Goal: Information Seeking & Learning: Compare options

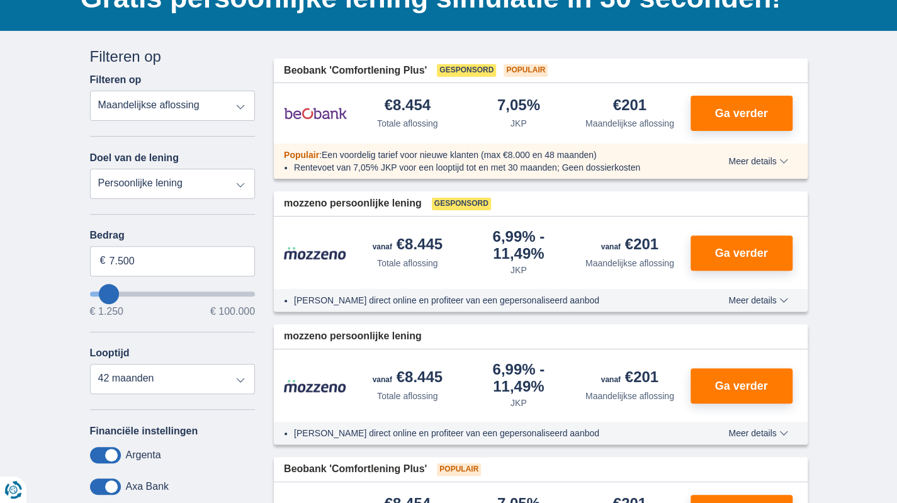
scroll to position [126, 0]
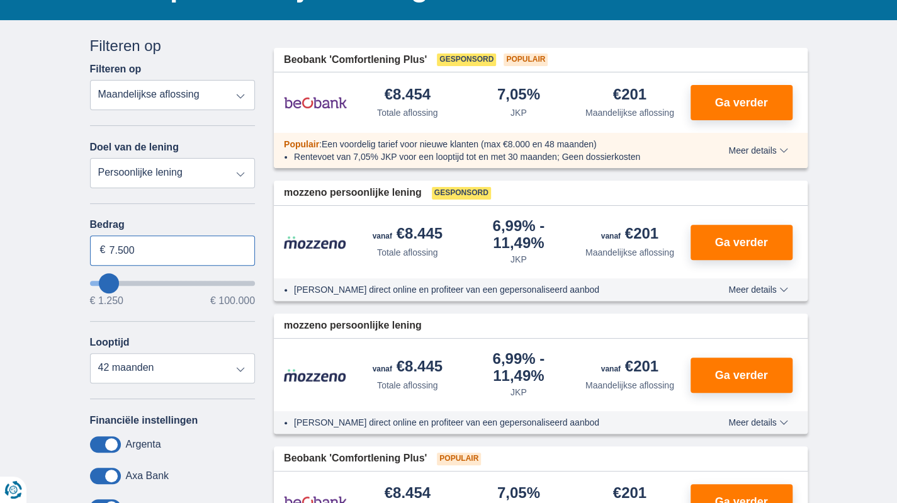
drag, startPoint x: 165, startPoint y: 256, endPoint x: 64, endPoint y: 244, distance: 101.4
type input "3.800"
click at [241, 174] on select "Persoonlijke lening Auto Moto / fiets Mobilhome / caravan Renovatie Energie Sch…" at bounding box center [173, 173] width 166 height 30
type input "4250"
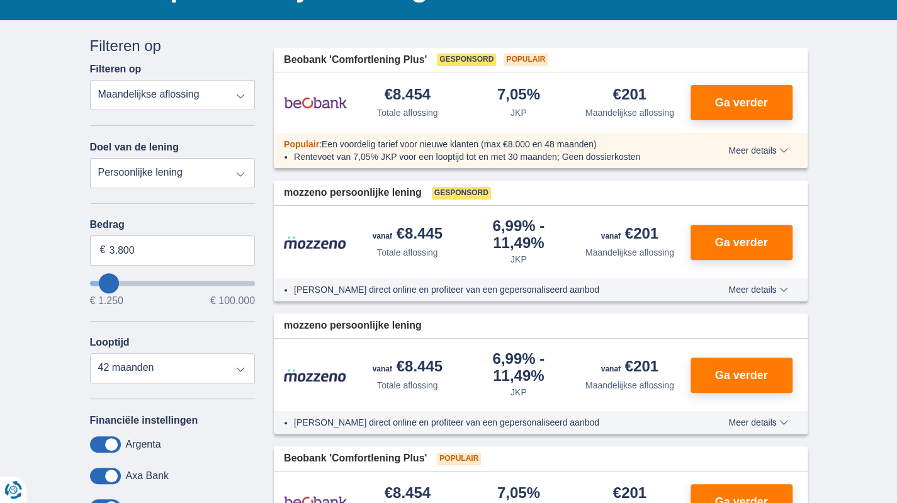
select select "36"
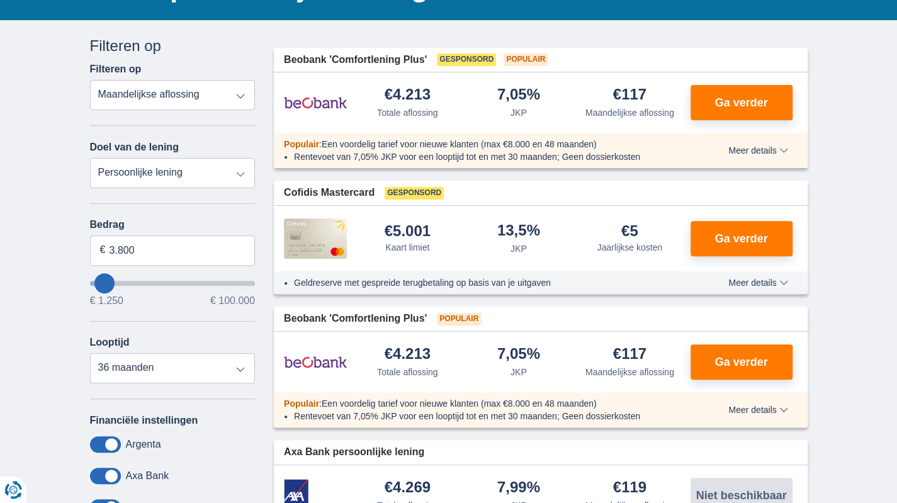
select select "moto"
click at [90, 158] on select "Persoonlijke lening Auto Moto / fiets Mobilhome / caravan Renovatie Energie Sch…" at bounding box center [173, 173] width 166 height 30
type input "15.000"
type input "15250"
select select "60"
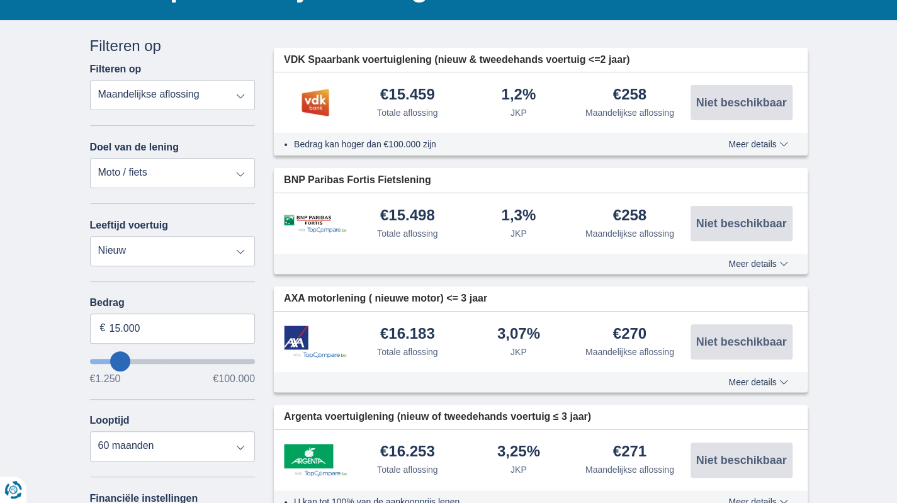
type input "14.250"
type input "14250"
type input "13.250"
type input "12250"
type input "1.250"
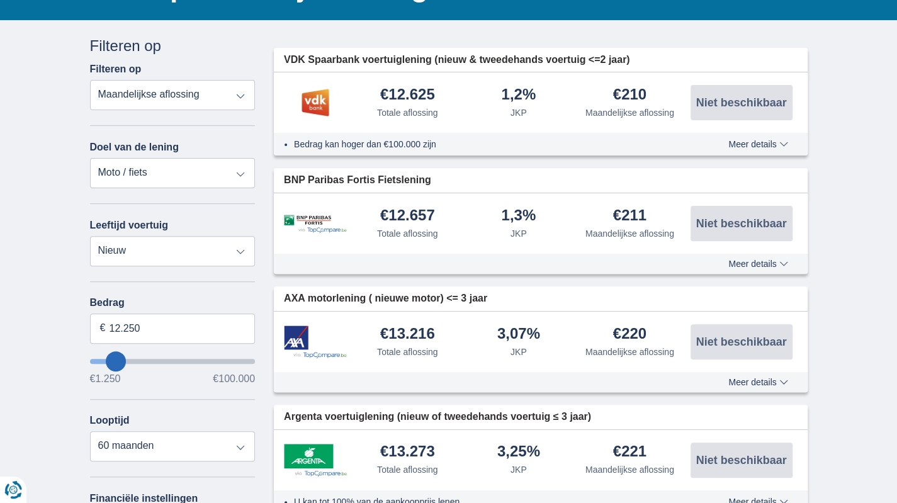
type input "1250"
select select "24"
type input "1250"
click at [98, 361] on input "wantToBorrow" at bounding box center [173, 361] width 166 height 5
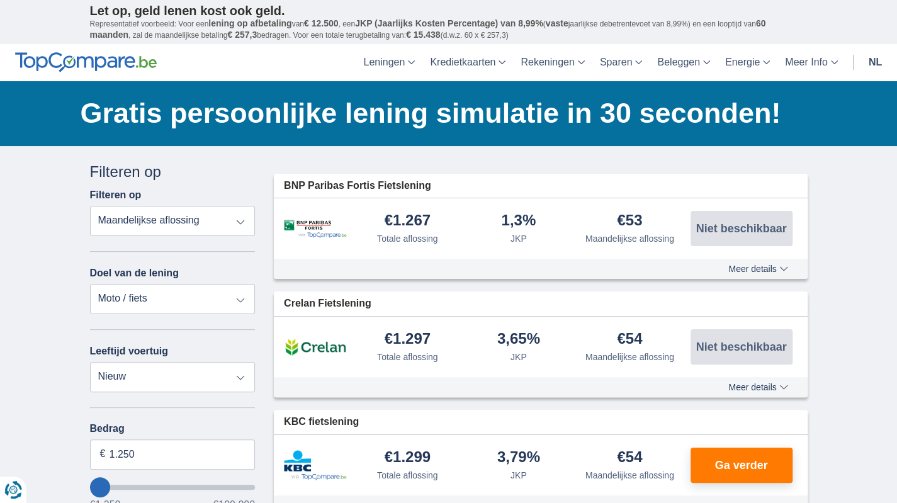
scroll to position [126, 0]
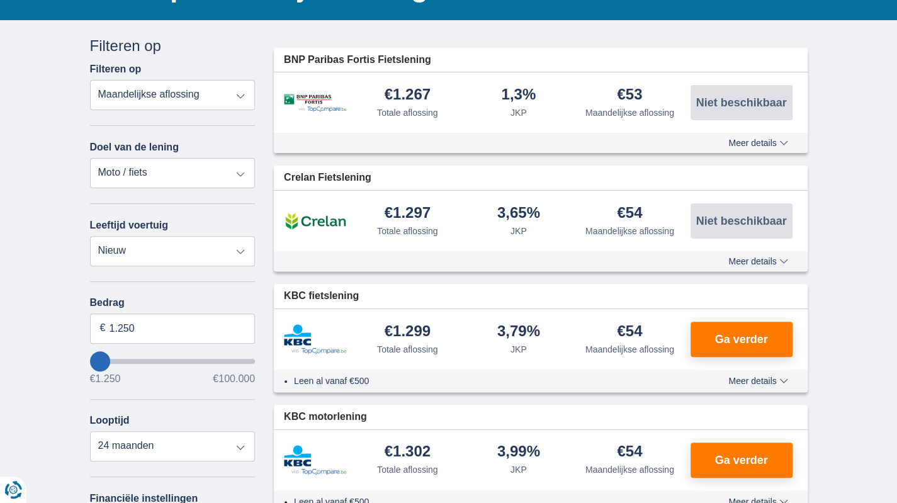
click at [106, 363] on input "wantToBorrow" at bounding box center [173, 361] width 166 height 5
drag, startPoint x: 137, startPoint y: 327, endPoint x: 84, endPoint y: 322, distance: 53.8
click at [84, 322] on div "Annuleren Filters Filteren op Filteren op Totale aflossing JKP Maandelijkse afl…" at bounding box center [173, 373] width 184 height 677
type input "3.800"
type input "4250"
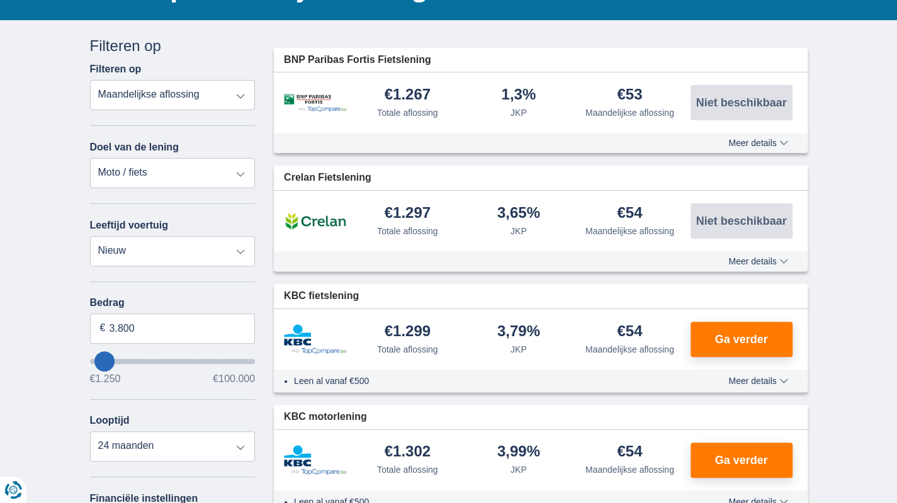
select select "36"
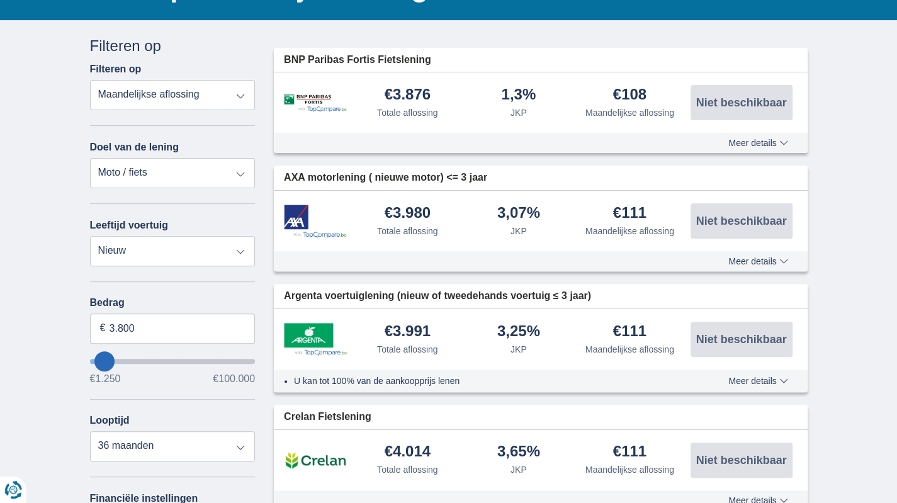
click at [239, 175] on select "Persoonlijke lening Auto Moto / fiets Mobilhome / caravan Renovatie Energie Sch…" at bounding box center [173, 173] width 166 height 30
select select "vehicleLoan"
click at [90, 158] on select "Persoonlijke lening Auto Moto / fiets Mobilhome / caravan Renovatie Energie Sch…" at bounding box center [173, 173] width 166 height 30
select select "3-4"
type input "15.000"
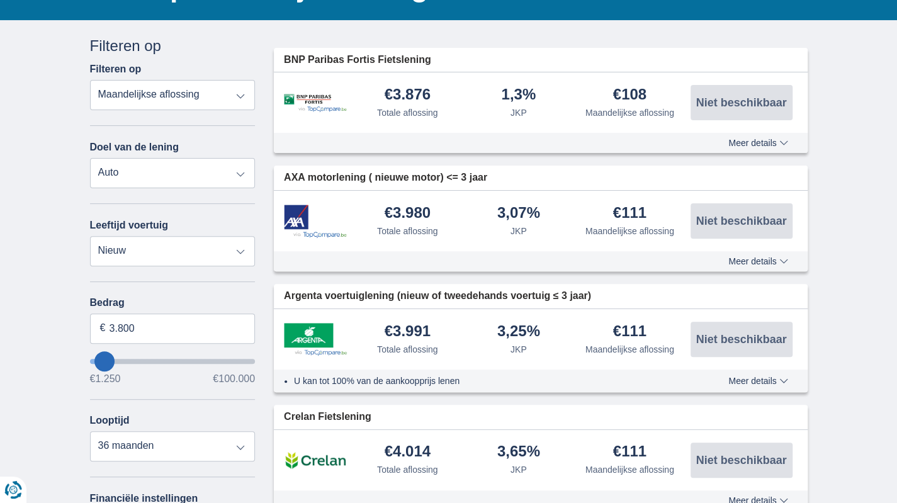
type input "15250"
select select "60"
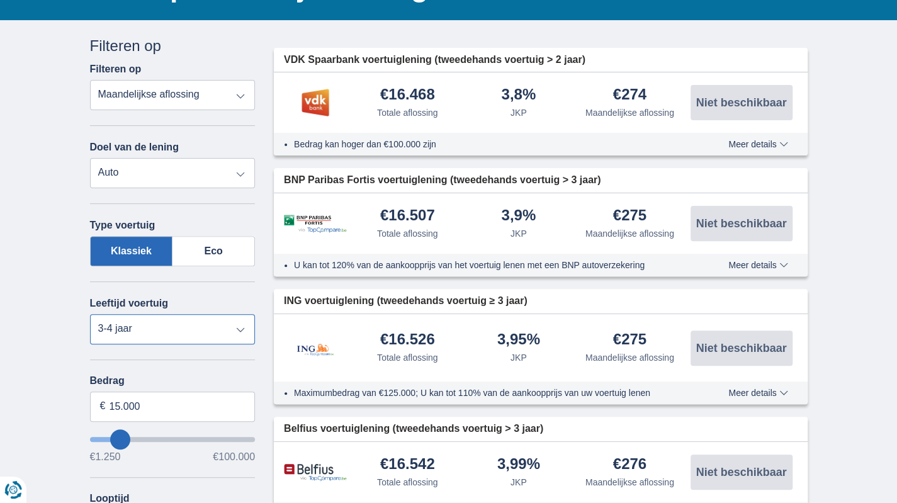
click at [242, 331] on select "Nieuw 0-1 jaar 1-2 jaar 2-3 jaar 3-4 jaar 4-5 jaar 5+ jaar" at bounding box center [173, 329] width 166 height 30
select select "new"
click at [90, 314] on select "Nieuw 0-1 jaar 1-2 jaar 2-3 jaar 3-4 jaar 4-5 jaar 5+ jaar" at bounding box center [173, 329] width 166 height 30
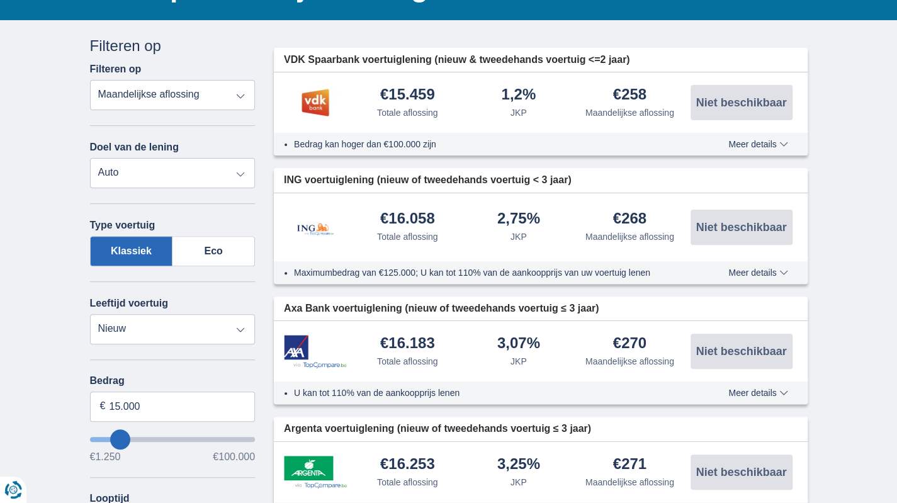
type input "18250"
type input "18.250"
select select "84"
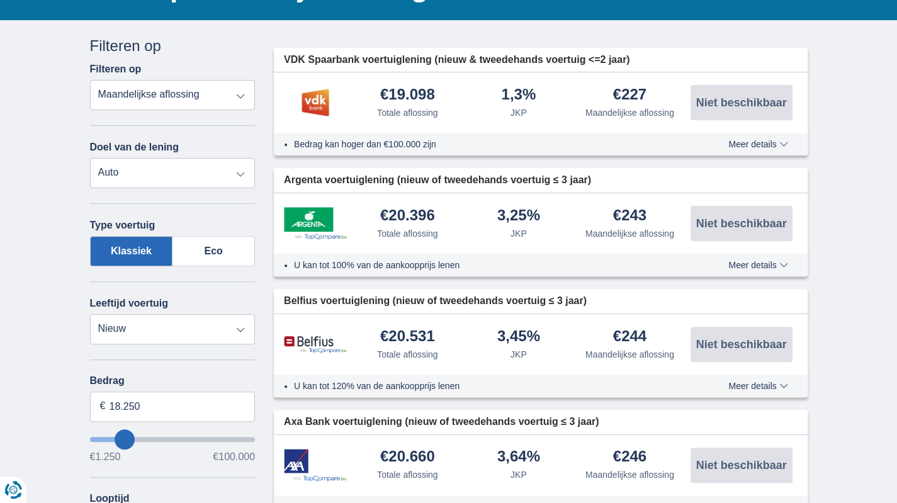
type input "23.250"
type input "25250"
type input "25.250"
select select "120"
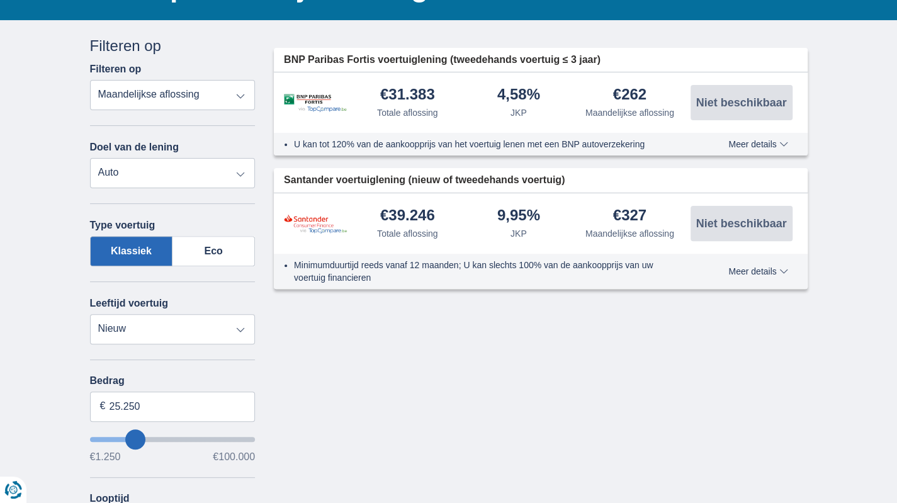
type input "30250"
type input "30.250"
click at [240, 174] on select "Persoonlijke lening Auto Moto / fiets Mobilhome / caravan Renovatie Energie Sch…" at bounding box center [173, 173] width 166 height 30
click at [241, 174] on select "Persoonlijke lening Auto Moto / fiets Mobilhome / caravan Renovatie Energie Sch…" at bounding box center [173, 173] width 166 height 30
click at [238, 329] on select "Nieuw 0-1 jaar 1-2 jaar 2-3 jaar 3-4 jaar 4-5 jaar 5+ jaar" at bounding box center [173, 329] width 166 height 30
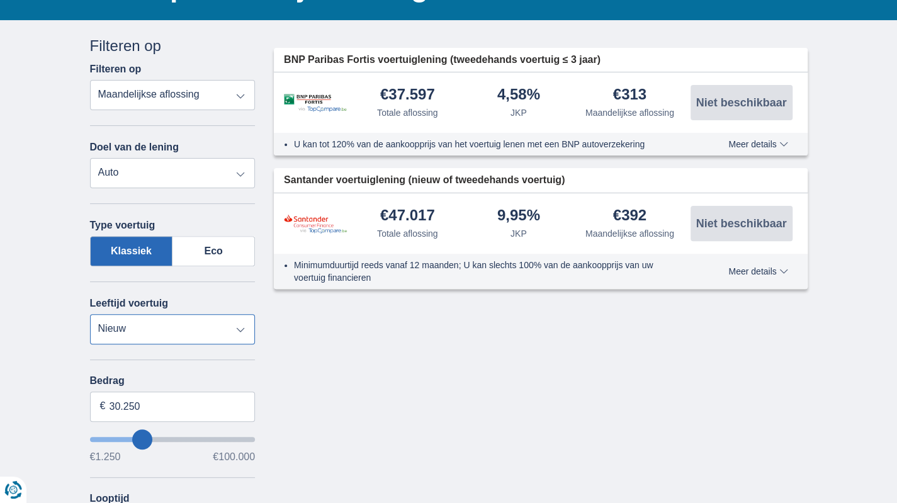
click at [238, 329] on select "Nieuw 0-1 jaar 1-2 jaar 2-3 jaar 3-4 jaar 4-5 jaar 5+ jaar" at bounding box center [173, 329] width 166 height 30
click at [154, 177] on select "Persoonlijke lening Auto Moto / fiets Mobilhome / caravan Renovatie Energie Sch…" at bounding box center [173, 173] width 166 height 30
click at [90, 158] on select "Persoonlijke lening Auto Moto / fiets Mobilhome / caravan Renovatie Energie Sch…" at bounding box center [173, 173] width 166 height 30
click at [240, 95] on select "Totale aflossing JKP Maandelijkse aflossing" at bounding box center [173, 95] width 166 height 30
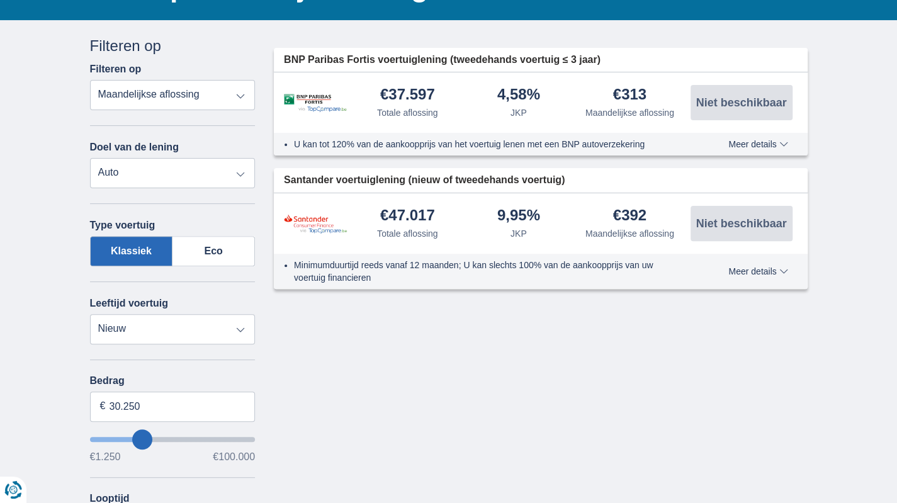
click at [60, 305] on div "× widget.non-eligible-application.title widget.non-eligible-application.text no…" at bounding box center [448, 420] width 897 height 800
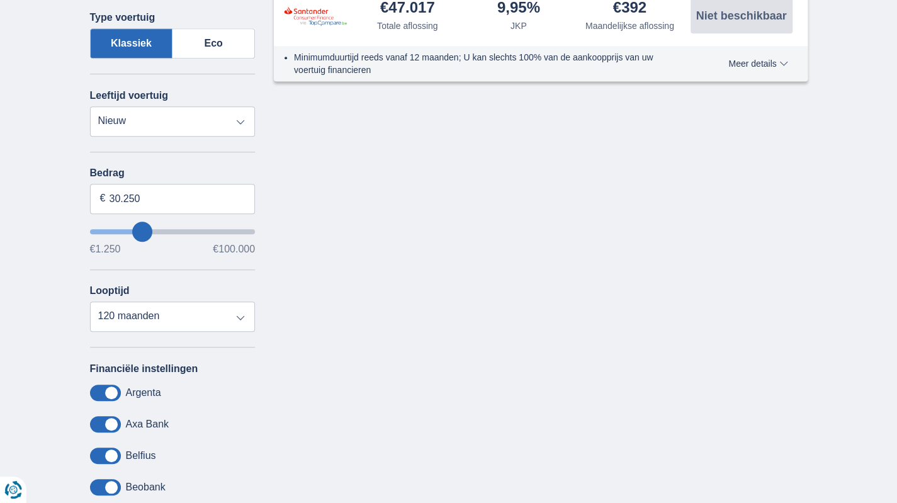
scroll to position [378, 0]
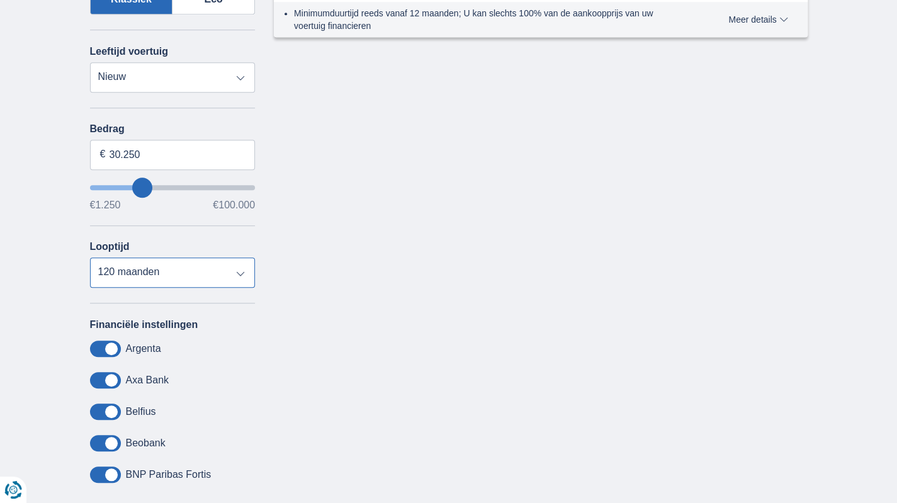
click at [238, 275] on select "12 maanden 18 maanden 24 maanden 30 maanden 36 maanden 42 maanden 48 maanden 60…" at bounding box center [173, 273] width 166 height 30
select select "60"
click at [90, 259] on select "12 maanden 18 maanden 24 maanden 30 maanden 36 maanden 42 maanden 48 maanden 60…" at bounding box center [173, 273] width 166 height 30
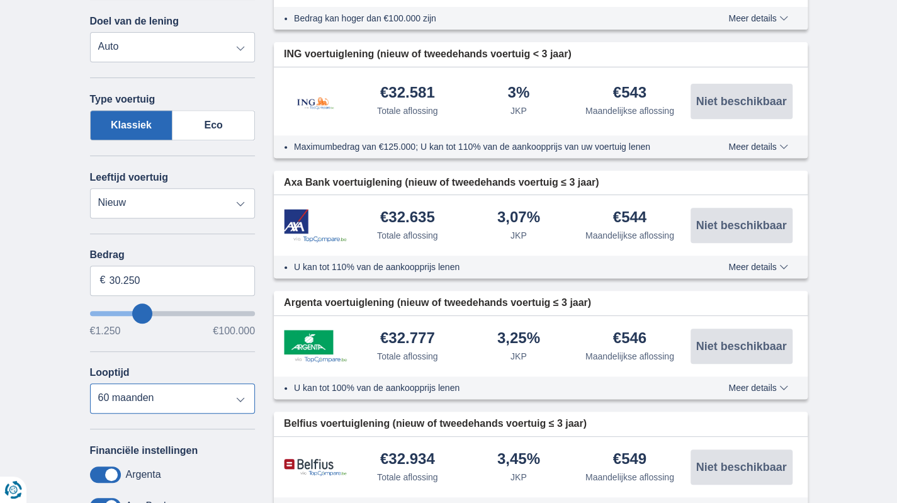
scroll to position [0, 0]
